Goal: Task Accomplishment & Management: Use online tool/utility

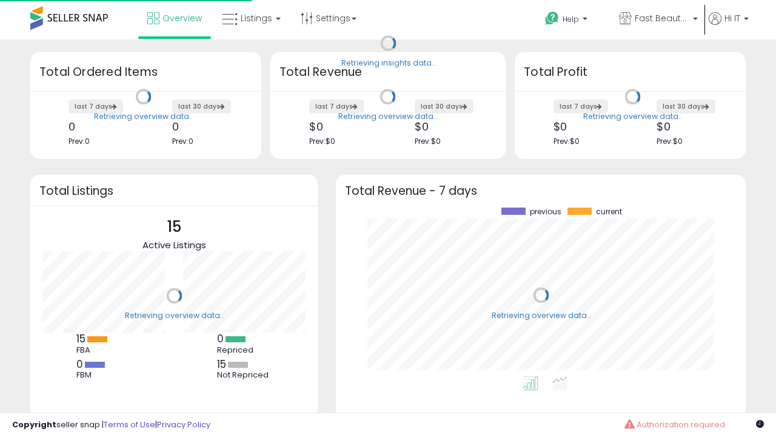
scroll to position [169, 386]
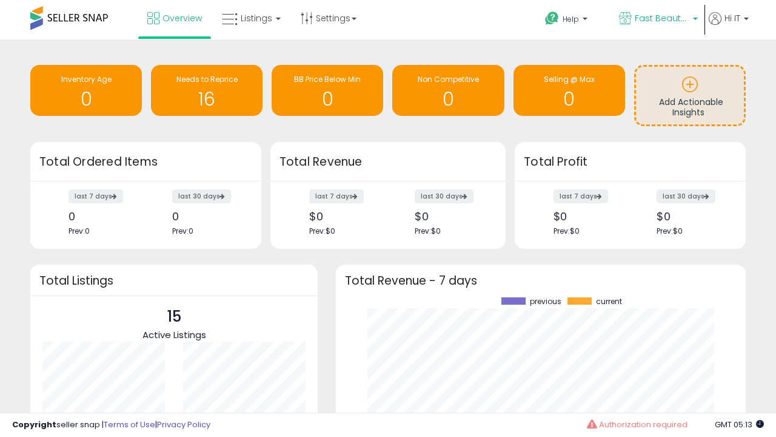
click at [657, 19] on span "Fast Beauty ([GEOGRAPHIC_DATA])" at bounding box center [662, 18] width 55 height 12
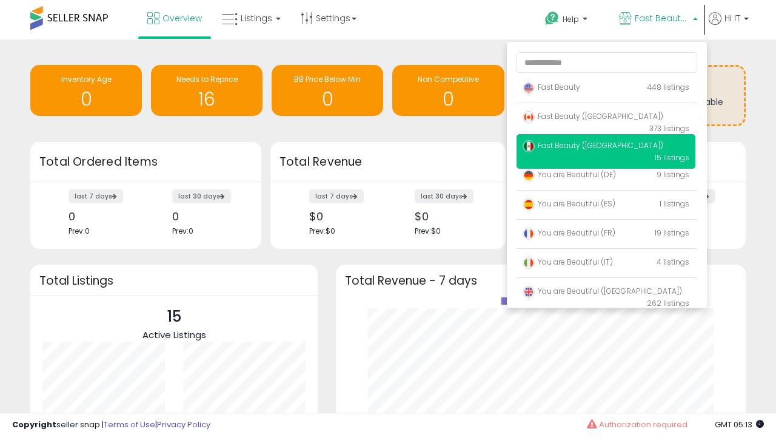
click at [606, 89] on p "Fast Beauty 448 listings" at bounding box center [606, 88] width 179 height 24
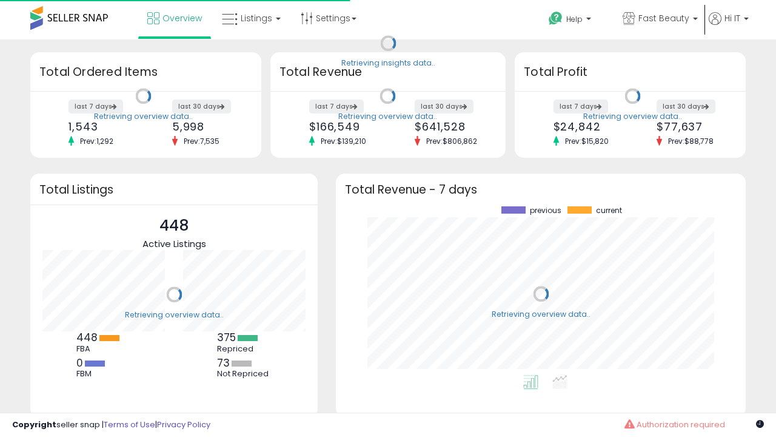
scroll to position [169, 386]
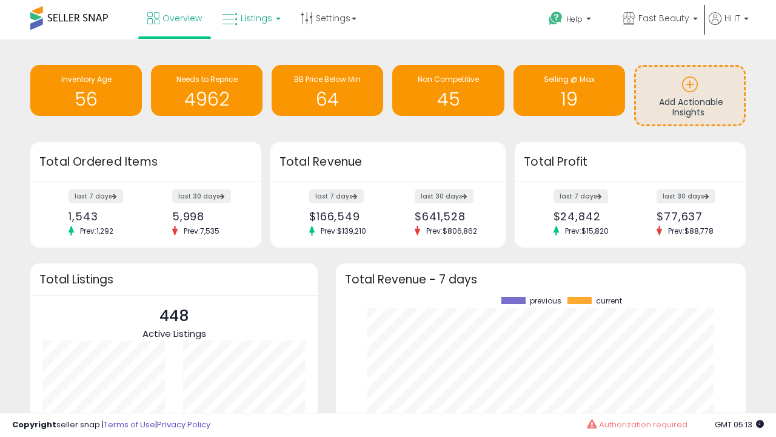
click at [250, 18] on span "Listings" at bounding box center [257, 18] width 32 height 12
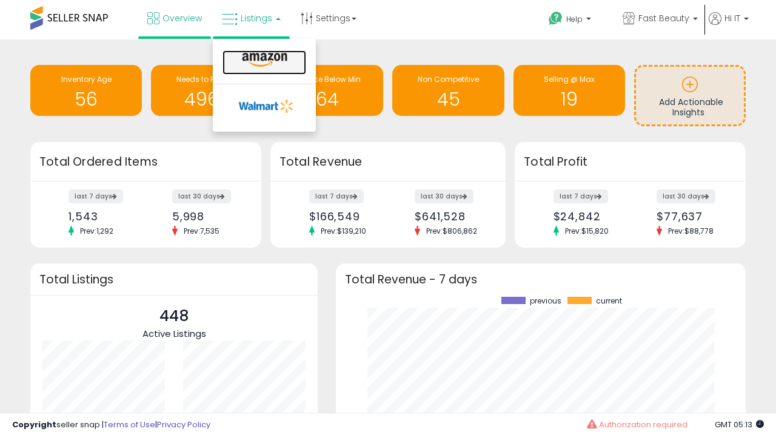
click at [263, 60] on icon at bounding box center [264, 60] width 53 height 16
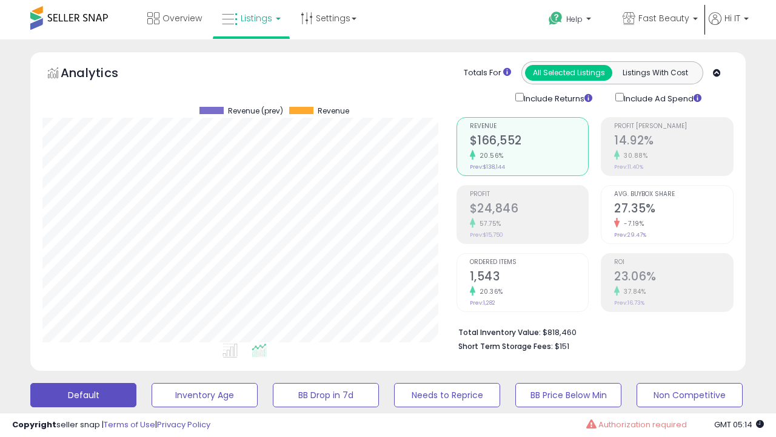
scroll to position [249, 414]
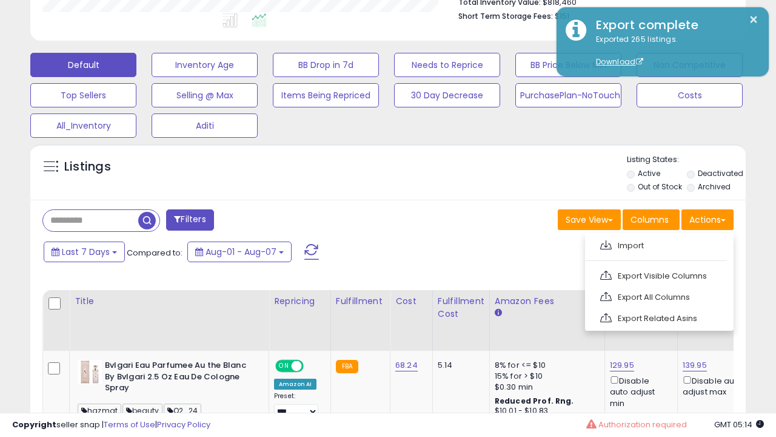
click at [606, 243] on span at bounding box center [606, 244] width 12 height 9
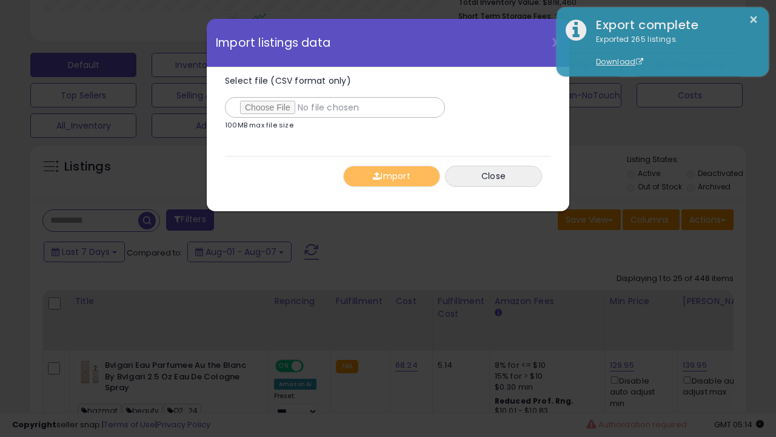
type input "**********"
click at [391, 176] on button "Import" at bounding box center [391, 176] width 97 height 21
